Goal: Transaction & Acquisition: Book appointment/travel/reservation

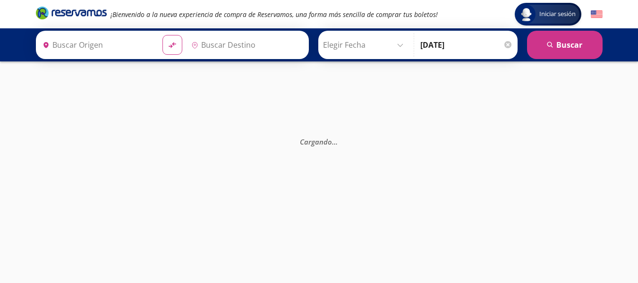
type input "[GEOGRAPHIC_DATA], [GEOGRAPHIC_DATA]"
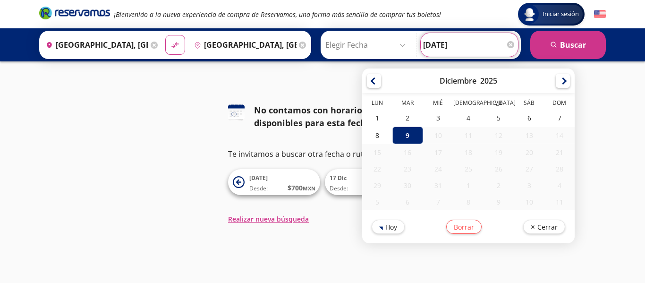
click at [485, 36] on input "[DATE]" at bounding box center [469, 45] width 93 height 24
click at [411, 135] on div "9" at bounding box center [408, 134] width 30 height 17
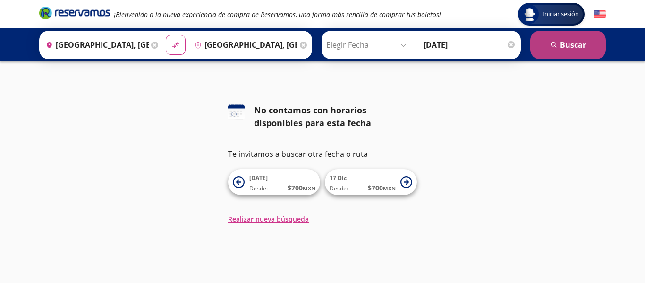
click at [581, 39] on button "search [GEOGRAPHIC_DATA]" at bounding box center [568, 45] width 76 height 28
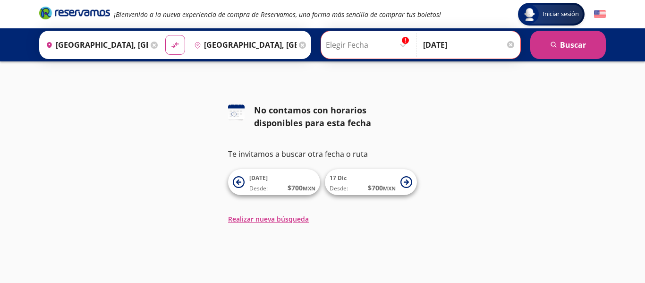
click at [403, 42] on rect at bounding box center [405, 40] width 7 height 7
click at [427, 39] on input "[DATE]" at bounding box center [469, 45] width 93 height 24
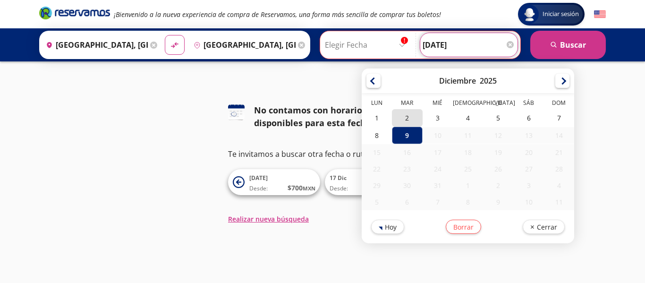
click at [408, 123] on div "2" at bounding box center [407, 117] width 30 height 17
type input "[DATE]"
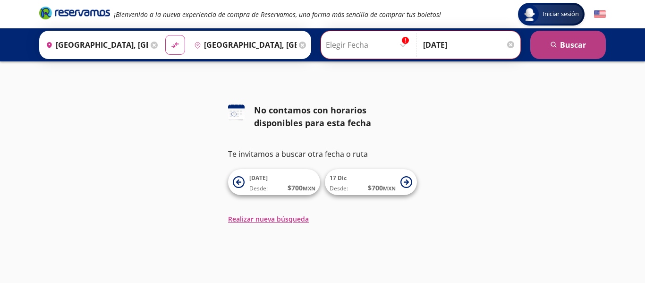
click at [570, 40] on button "search [GEOGRAPHIC_DATA]" at bounding box center [568, 45] width 76 height 28
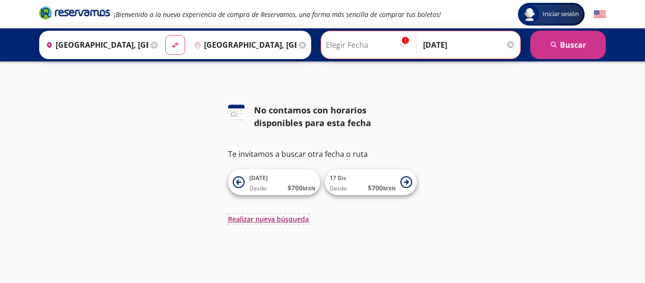
click at [266, 219] on button "Realizar nueva búsqueda" at bounding box center [268, 219] width 81 height 10
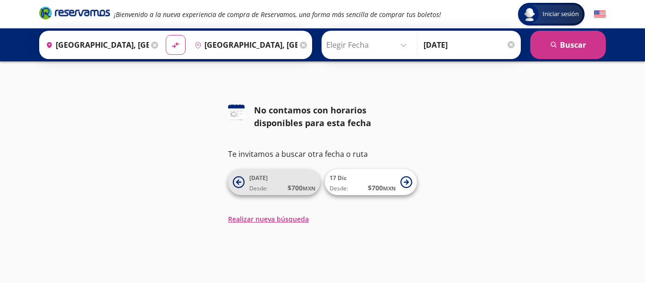
click at [242, 179] on icon at bounding box center [239, 182] width 12 height 12
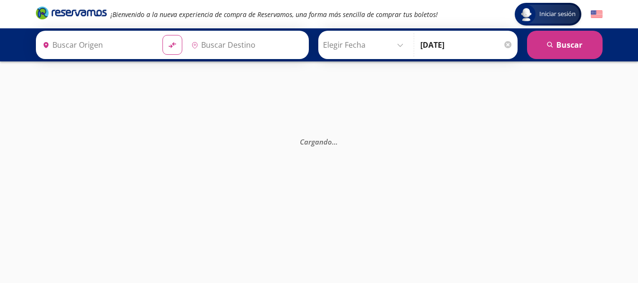
type input "[GEOGRAPHIC_DATA], [GEOGRAPHIC_DATA]"
